Goal: Communication & Community: Ask a question

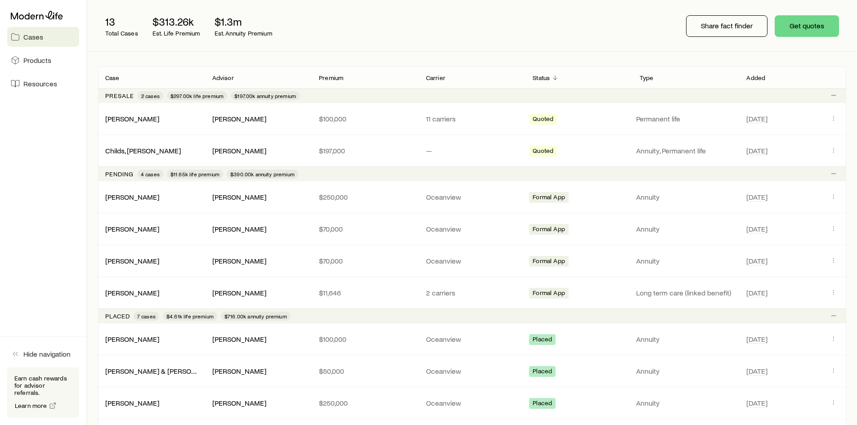
scroll to position [90, 0]
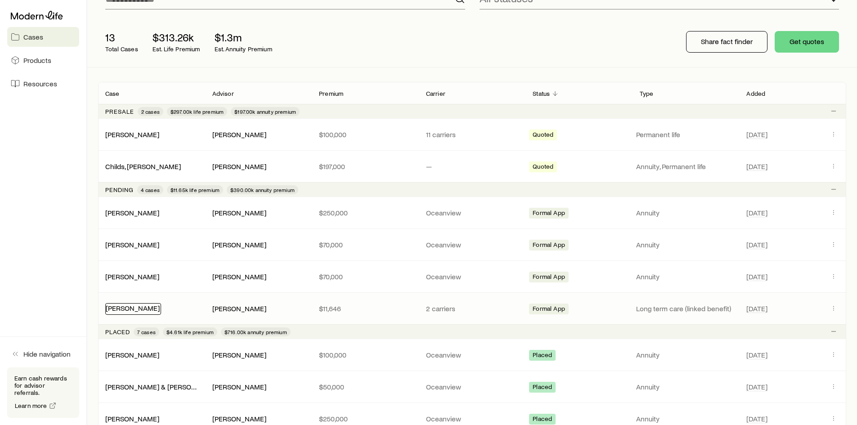
click at [135, 309] on link "[PERSON_NAME]" at bounding box center [133, 308] width 54 height 9
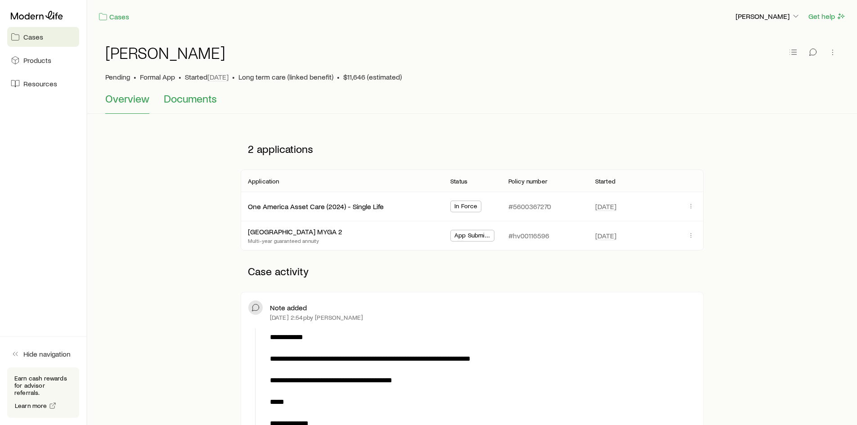
click at [189, 100] on span "Documents" at bounding box center [190, 98] width 53 height 13
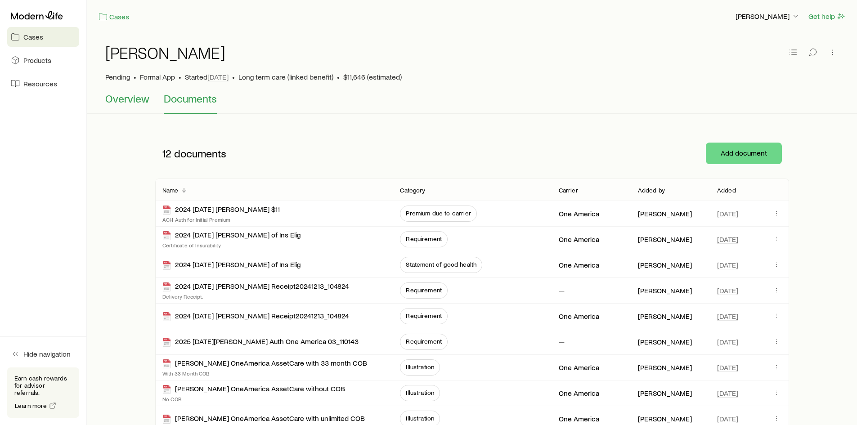
click at [121, 97] on span "Overview" at bounding box center [127, 98] width 44 height 13
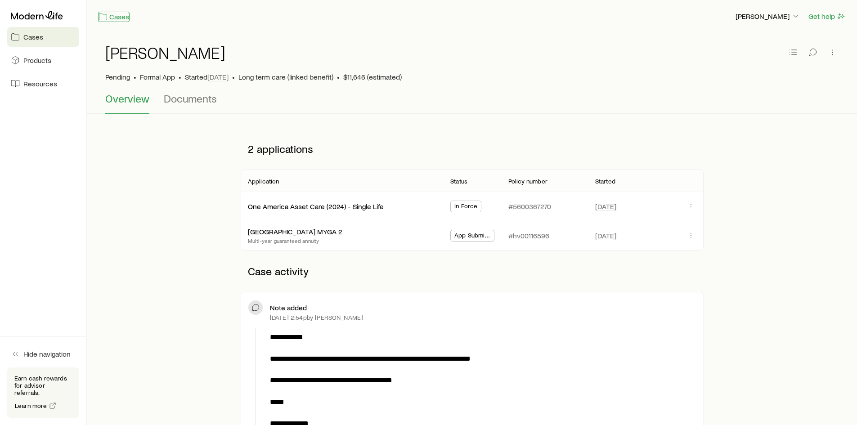
click at [106, 17] on icon at bounding box center [103, 16] width 9 height 9
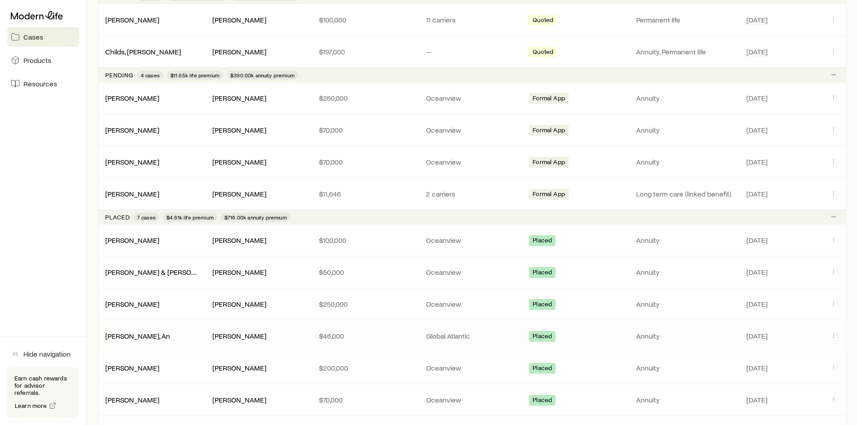
scroll to position [225, 0]
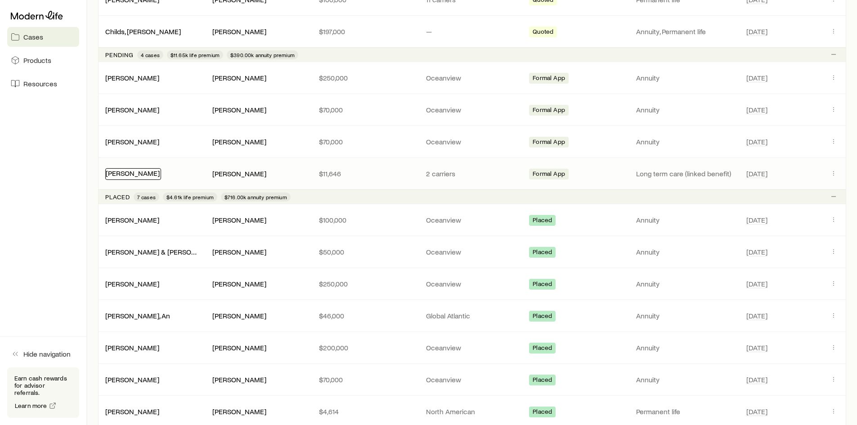
click at [119, 170] on link "[PERSON_NAME]" at bounding box center [133, 173] width 54 height 9
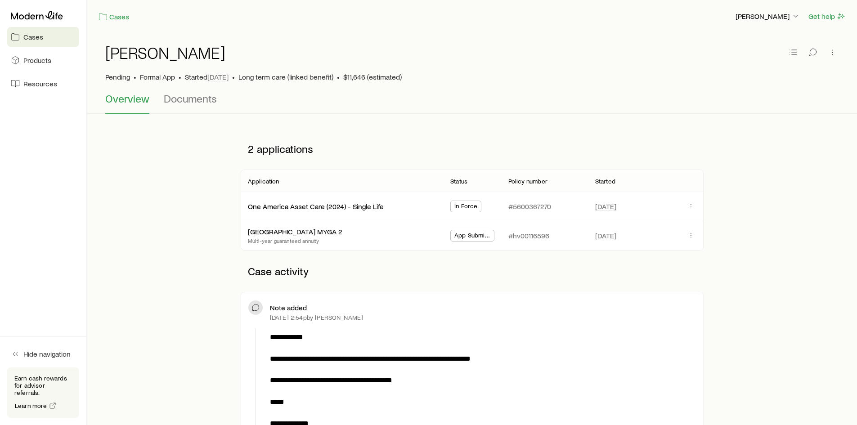
click at [465, 207] on span "In Force" at bounding box center [465, 206] width 23 height 9
click at [303, 235] on div "[GEOGRAPHIC_DATA] MYGA 2" at bounding box center [296, 232] width 96 height 12
click at [303, 231] on link "[GEOGRAPHIC_DATA] MYGA 2" at bounding box center [295, 230] width 94 height 9
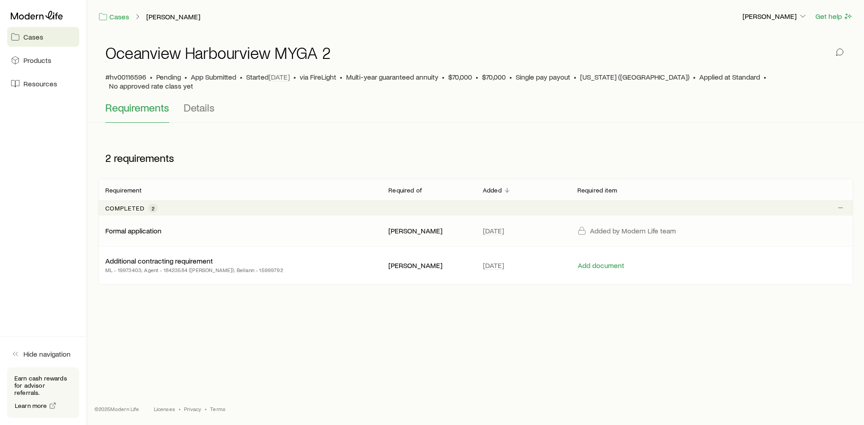
click at [147, 226] on p "Formal application" at bounding box center [133, 230] width 56 height 9
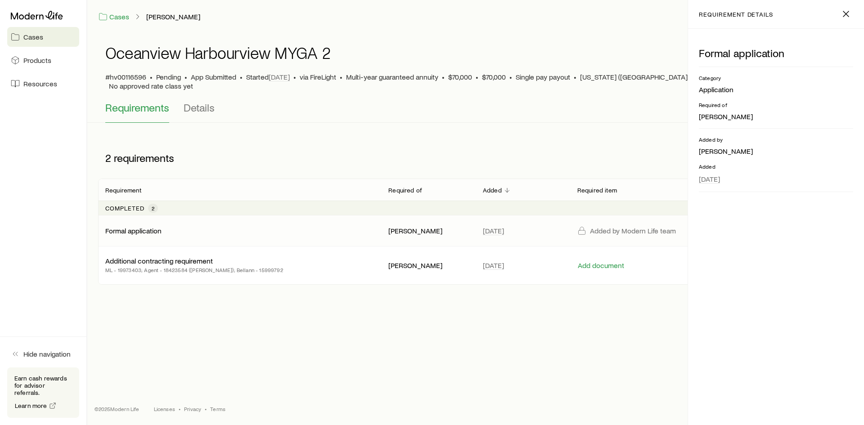
click at [589, 226] on div "Added by Modern Life team" at bounding box center [640, 230] width 127 height 9
click at [400, 226] on p "[PERSON_NAME]" at bounding box center [428, 230] width 80 height 9
click at [149, 256] on p "Additional contracting requirement" at bounding box center [159, 260] width 108 height 9
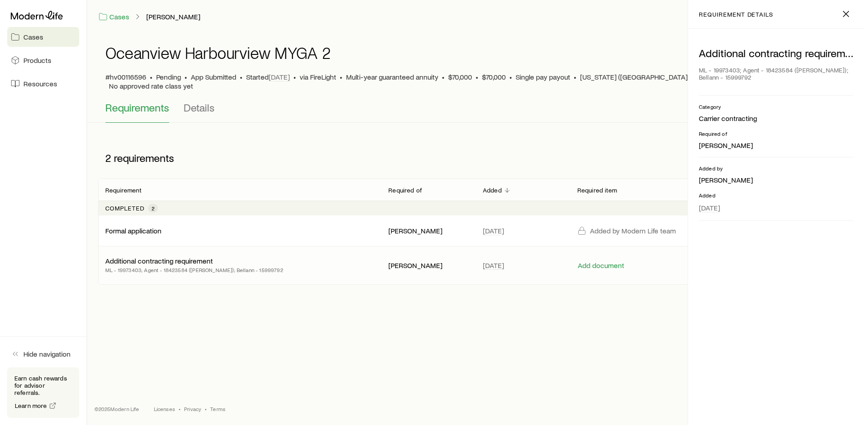
click at [508, 128] on div "[GEOGRAPHIC_DATA] MYGA 2 #hv00116596 • Pending • App Submitted • Started [DATE]…" at bounding box center [475, 166] width 777 height 266
click at [437, 113] on div "Requirements Details" at bounding box center [475, 112] width 741 height 22
drag, startPoint x: 198, startPoint y: 100, endPoint x: 198, endPoint y: 93, distance: 6.8
click at [198, 101] on span "Details" at bounding box center [199, 107] width 31 height 13
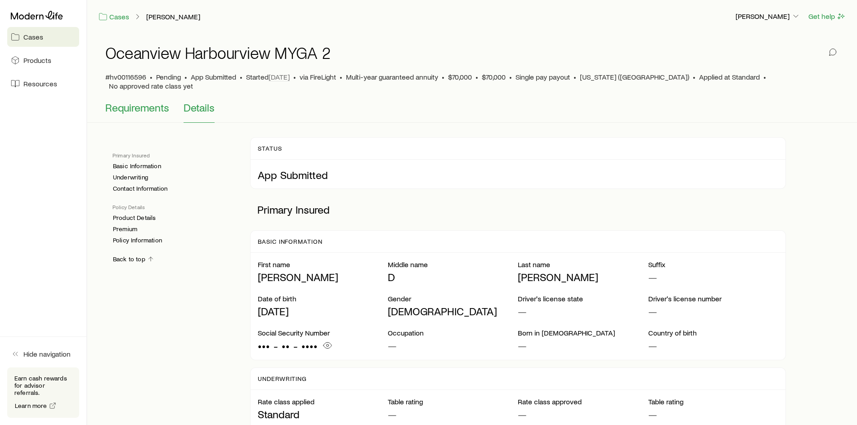
click at [149, 101] on span "Requirements" at bounding box center [137, 107] width 64 height 13
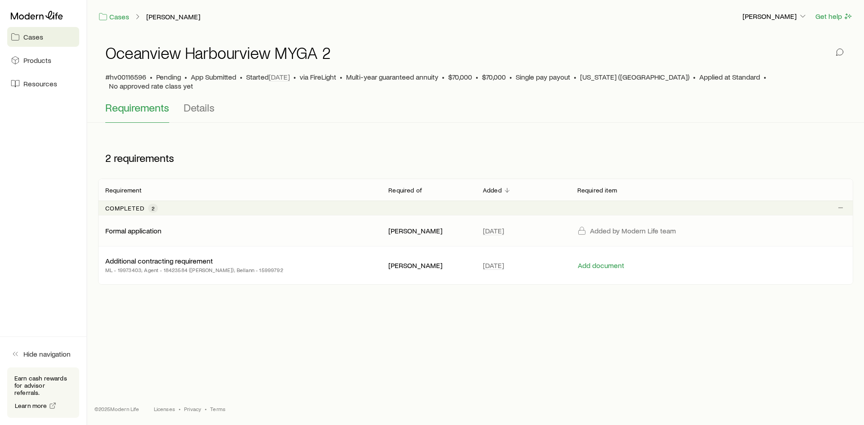
click at [619, 226] on p "Added by Modern Life team" at bounding box center [633, 230] width 86 height 9
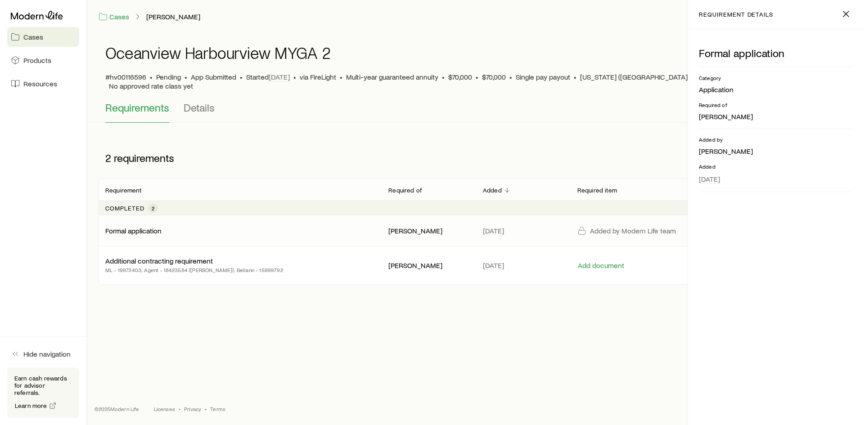
click at [619, 226] on p "Added by Modern Life team" at bounding box center [633, 230] width 86 height 9
click at [847, 13] on icon "button" at bounding box center [845, 14] width 11 height 11
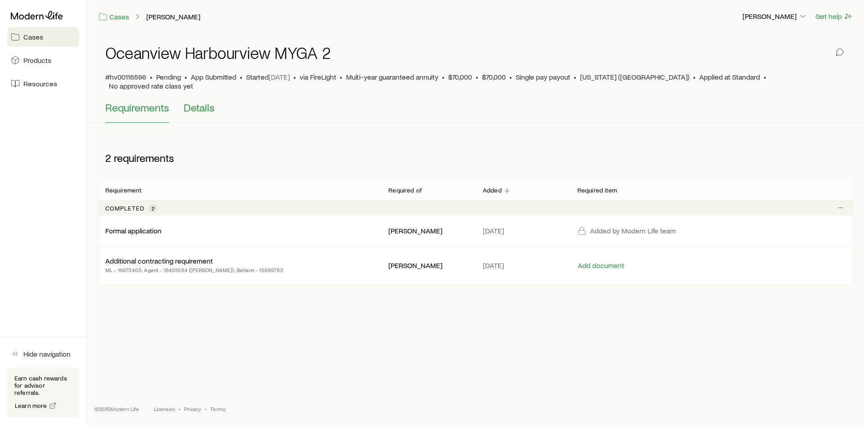
click at [198, 101] on span "Details" at bounding box center [199, 107] width 31 height 13
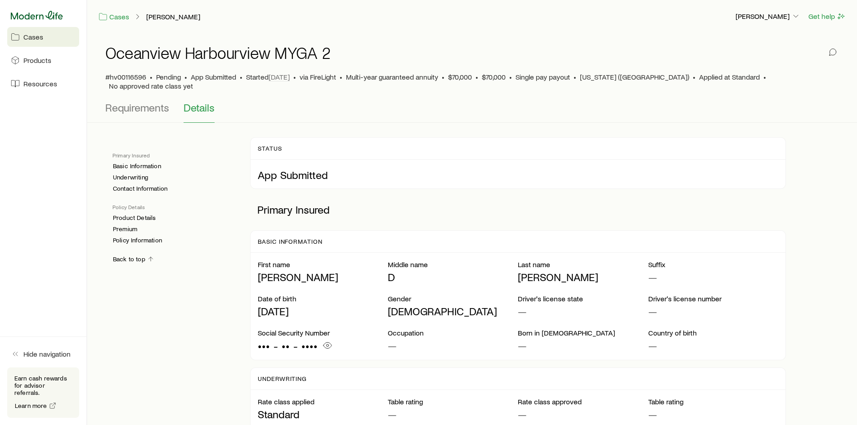
click at [37, 16] on icon at bounding box center [37, 15] width 52 height 9
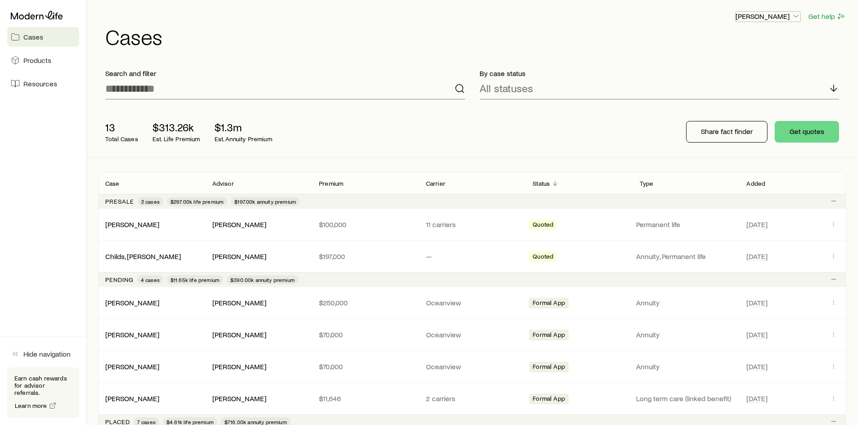
click at [771, 14] on p "[PERSON_NAME]" at bounding box center [768, 16] width 65 height 9
click at [630, 28] on h1 "Cases" at bounding box center [475, 37] width 741 height 22
click at [42, 85] on span "Resources" at bounding box center [40, 83] width 34 height 9
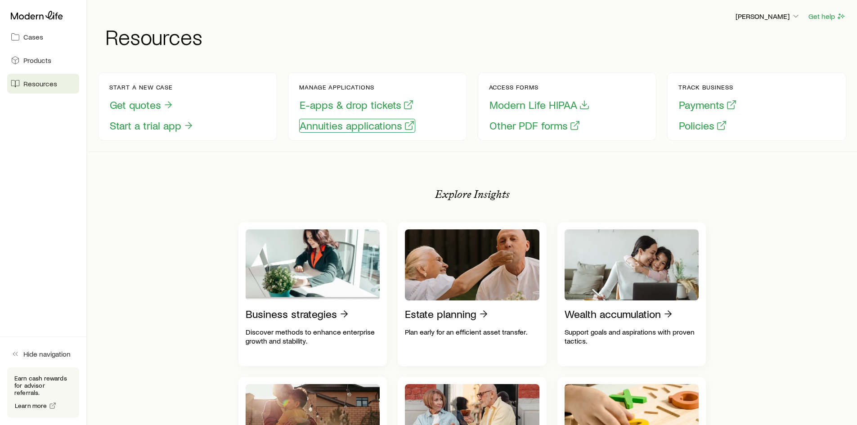
click at [344, 127] on button "Annuities applications" at bounding box center [357, 126] width 116 height 14
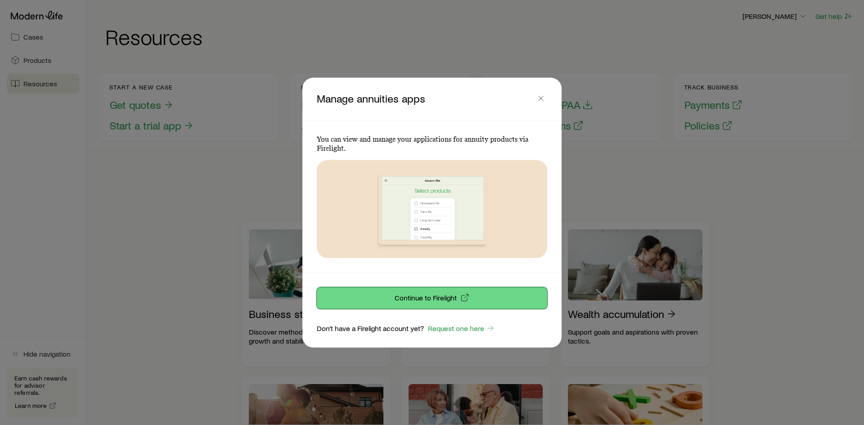
click at [425, 301] on p "Continue to Firelight" at bounding box center [426, 297] width 62 height 9
click at [446, 299] on p "Continue to Firelight" at bounding box center [426, 297] width 62 height 9
click at [543, 95] on icon "button" at bounding box center [540, 98] width 9 height 9
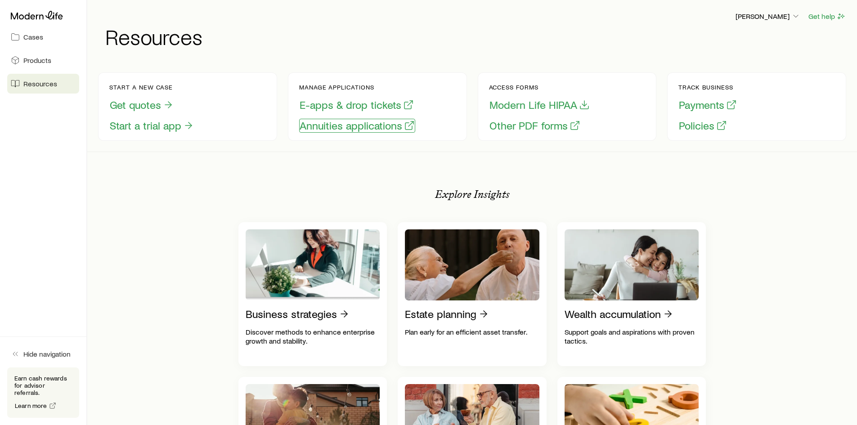
click at [365, 127] on button "Annuities applications" at bounding box center [357, 126] width 116 height 14
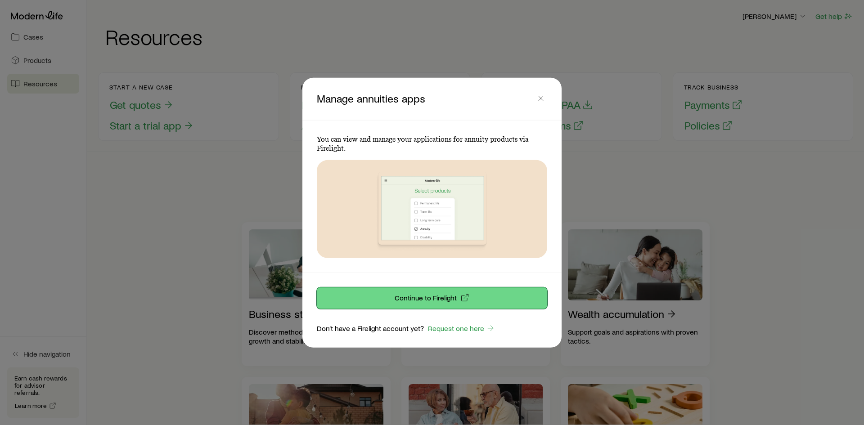
click at [415, 300] on p "Continue to Firelight" at bounding box center [426, 297] width 62 height 9
click at [445, 293] on p "Continue to Firelight" at bounding box center [426, 297] width 62 height 9
click at [538, 98] on icon "button" at bounding box center [540, 98] width 9 height 9
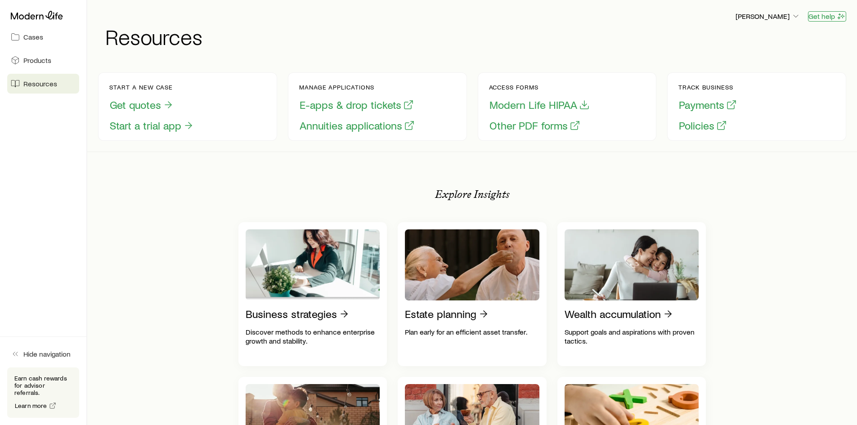
click at [820, 16] on button "Get help" at bounding box center [827, 16] width 38 height 10
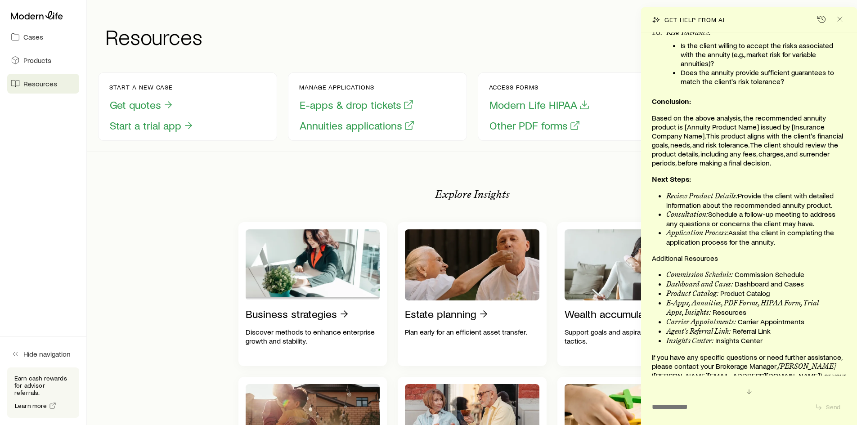
scroll to position [1748, 0]
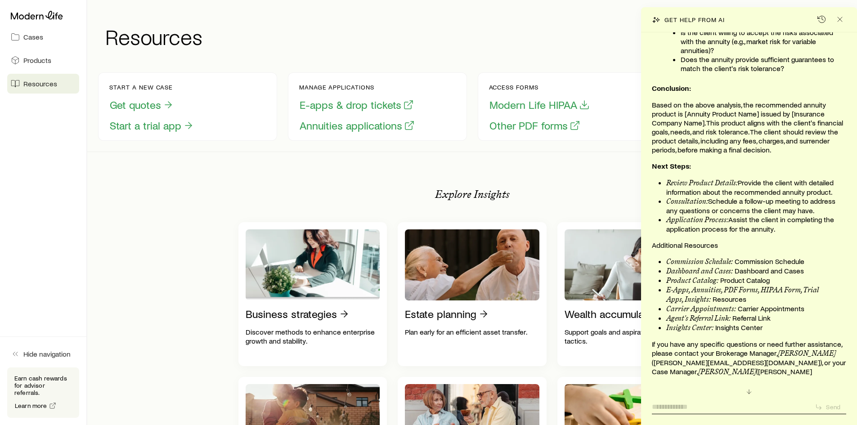
click at [682, 404] on textarea at bounding box center [730, 404] width 156 height 14
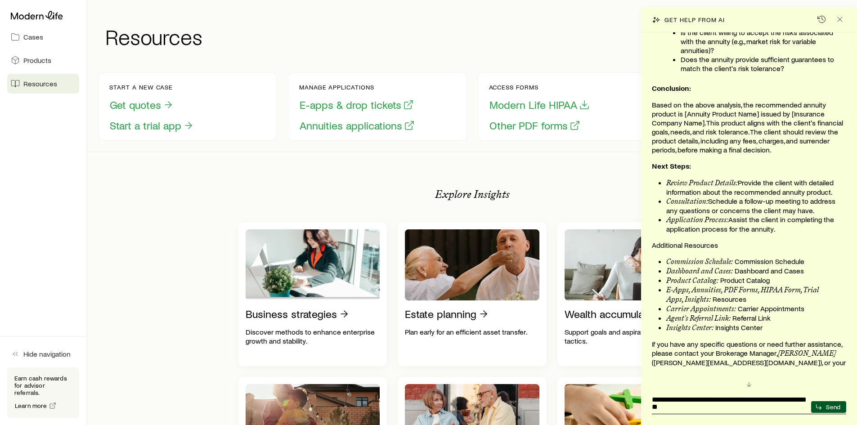
drag, startPoint x: 752, startPoint y: 400, endPoint x: 766, endPoint y: 409, distance: 16.8
click at [766, 409] on textarea "**********" at bounding box center [730, 400] width 156 height 21
paste textarea "**********"
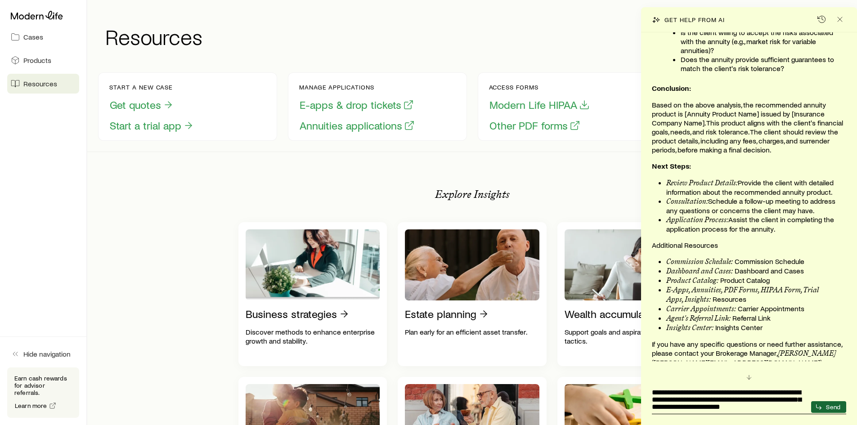
type textarea "**********"
click at [834, 406] on p "Send" at bounding box center [833, 407] width 14 height 7
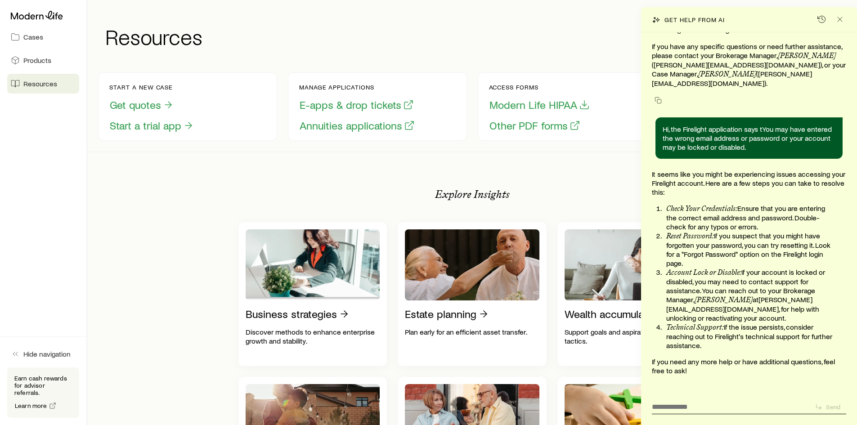
scroll to position [2081, 0]
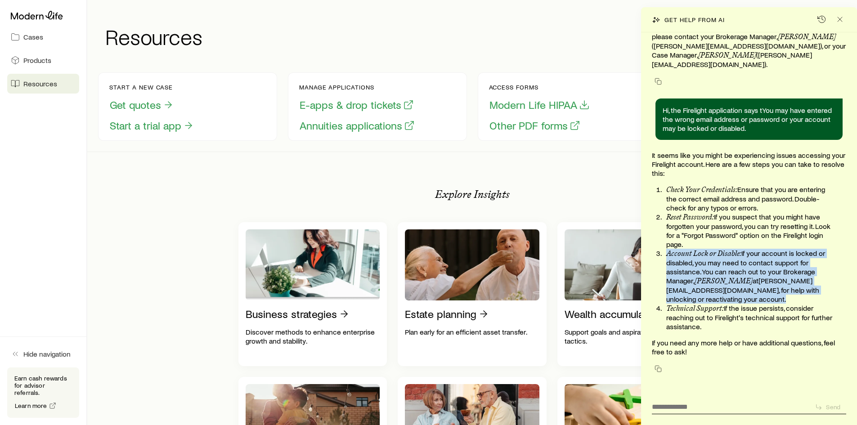
drag, startPoint x: 667, startPoint y: 256, endPoint x: 820, endPoint y: 298, distance: 158.7
click at [820, 298] on p "Account Lock or Disable: If your account is locked or disabled, you may need to…" at bounding box center [750, 276] width 169 height 55
copy p "Account Lock or Disable: If your account is locked or disabled, you may need to…"
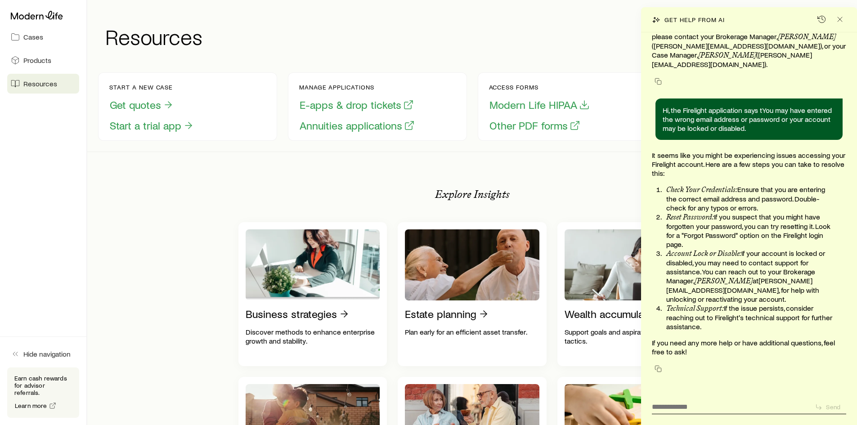
click at [606, 70] on div "Start a new case Get quotes Start a trial app Manage applications E-apps & drop…" at bounding box center [472, 107] width 748 height 90
